Goal: Check status: Check status

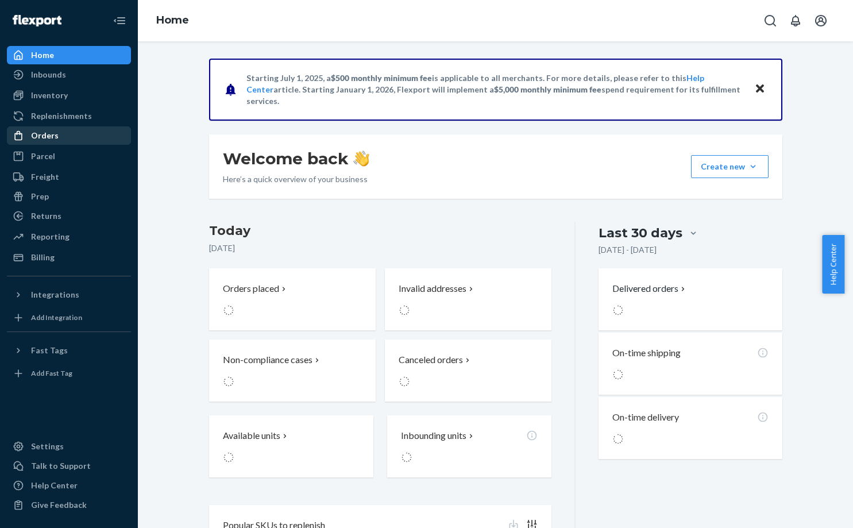
click at [100, 136] on div "Orders" at bounding box center [69, 135] width 122 height 16
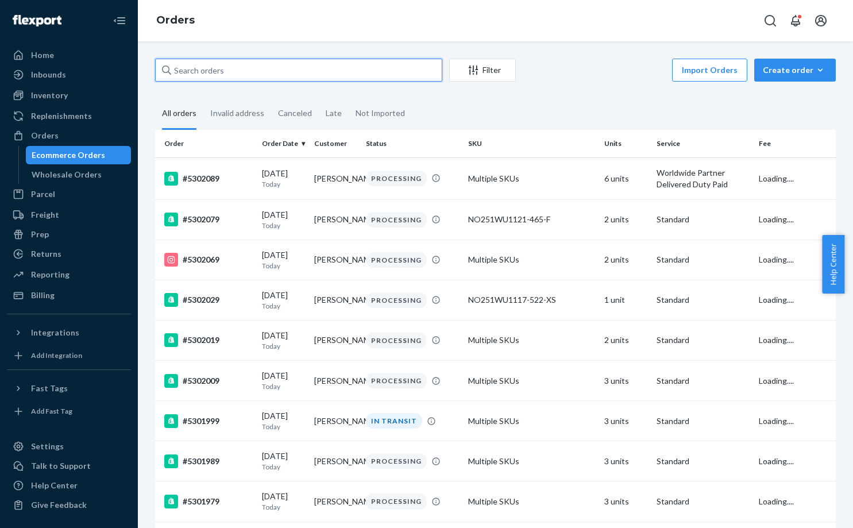
click at [276, 73] on input "text" at bounding box center [298, 70] width 287 height 23
paste input "#5295099"
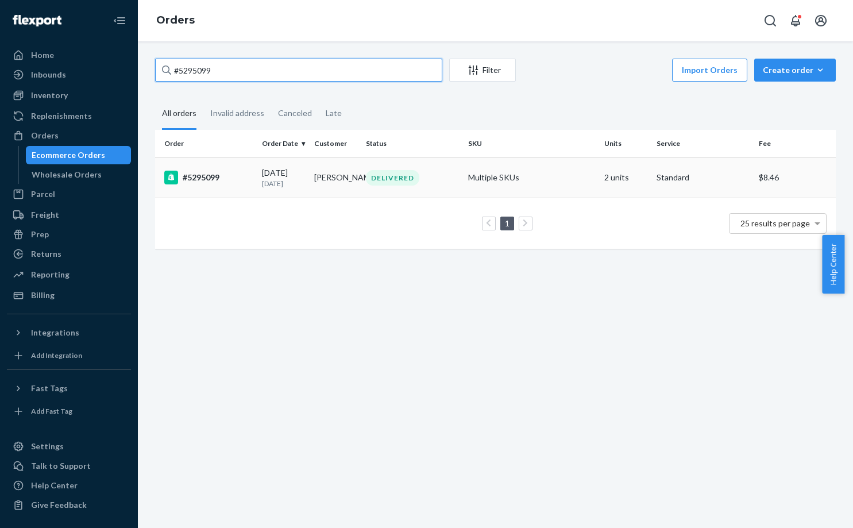
type input "#5295099"
click at [223, 167] on td "#5295099" at bounding box center [206, 177] width 102 height 40
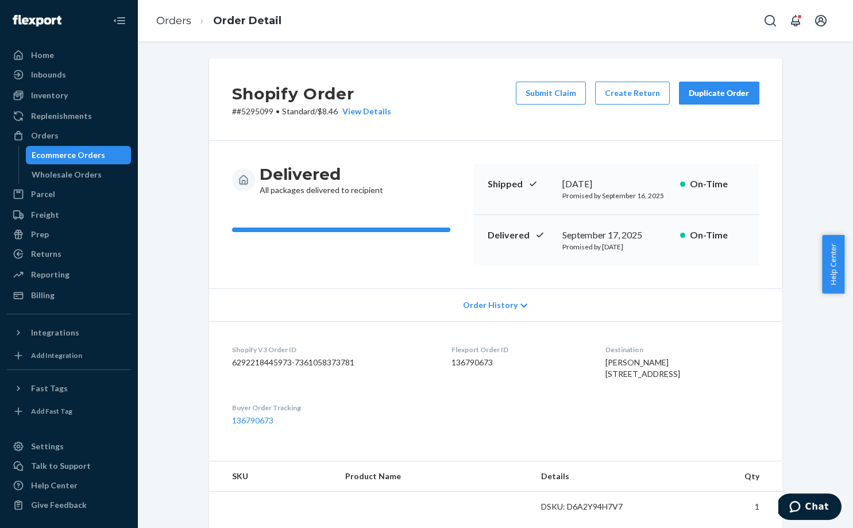
scroll to position [335, 0]
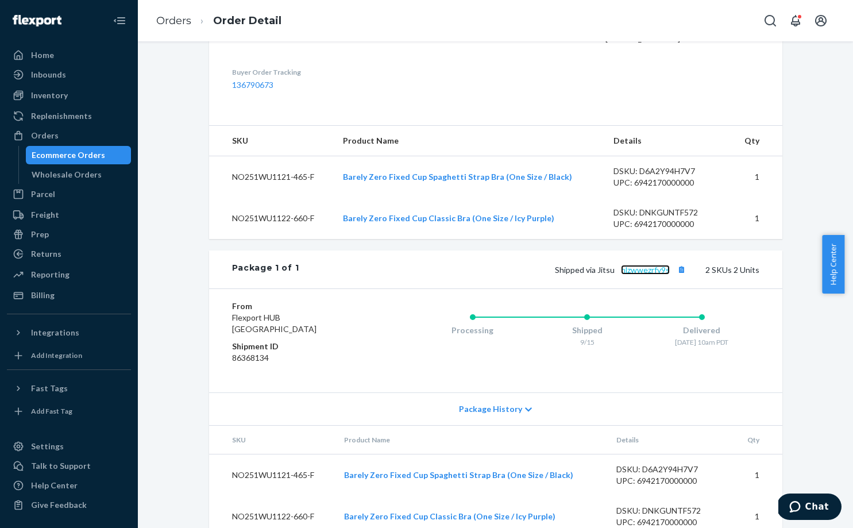
click at [638, 274] on link "hlzwwezrfv9s" at bounding box center [645, 270] width 49 height 10
